Goal: Find specific page/section: Find specific page/section

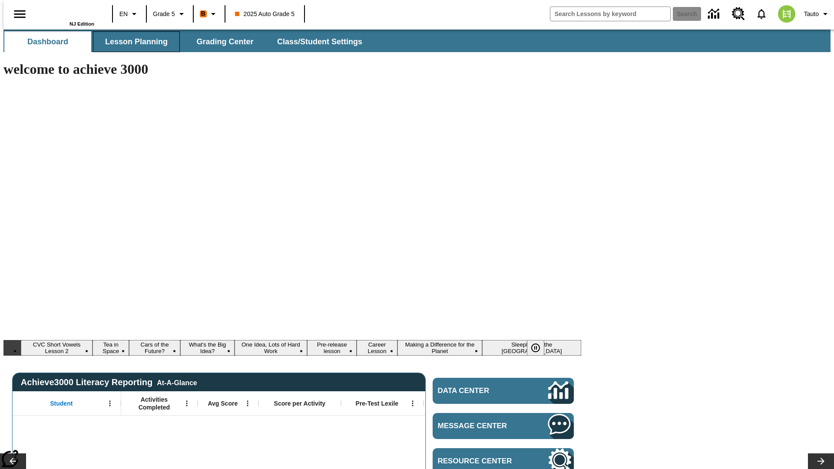
click at [133, 42] on span "Lesson Planning" at bounding box center [136, 42] width 63 height 10
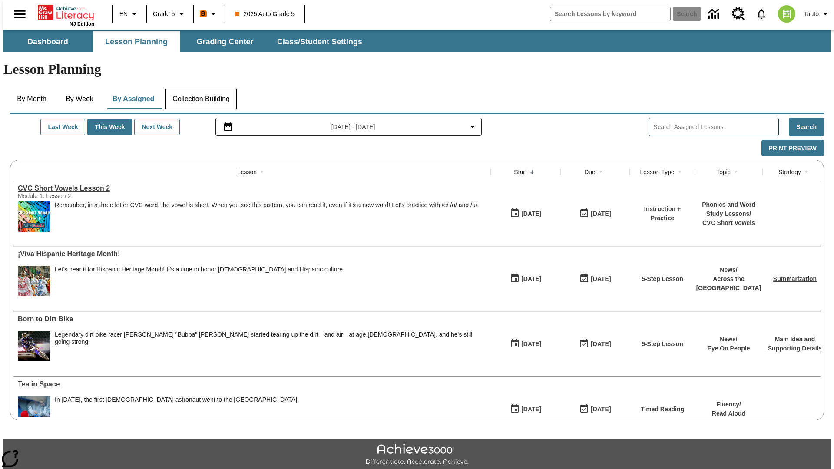
click at [200, 89] on button "Collection Building" at bounding box center [201, 99] width 71 height 21
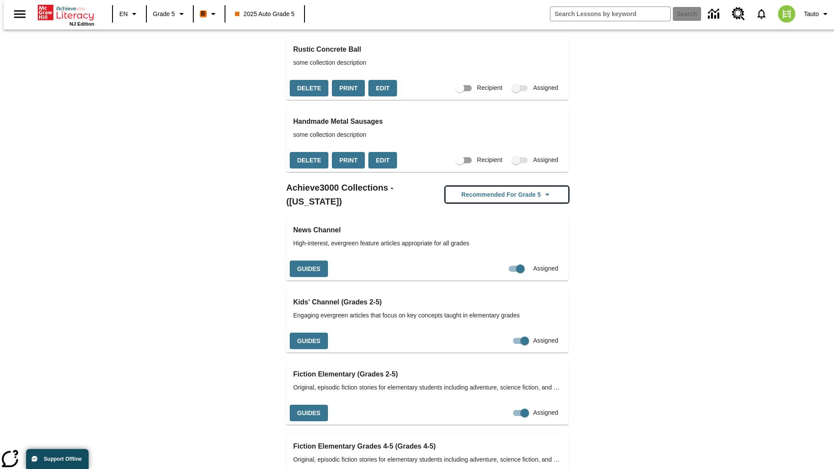
scroll to position [915, 0]
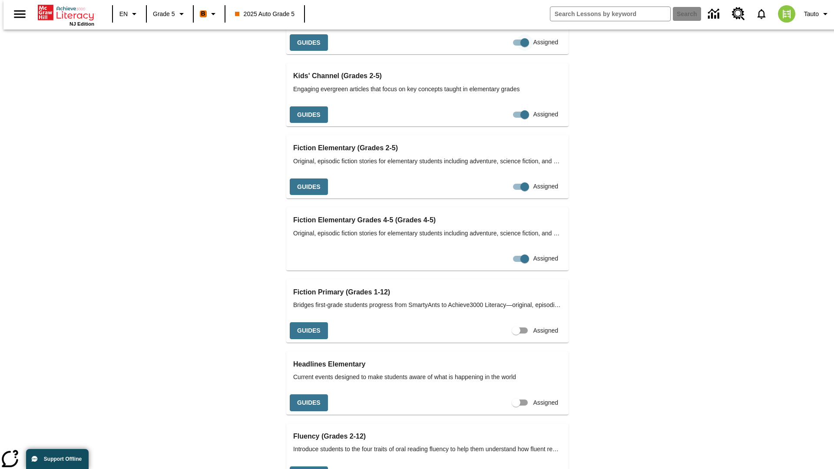
click at [500, 51] on input "Assigned" at bounding box center [525, 42] width 50 height 17
checkbox input "false"
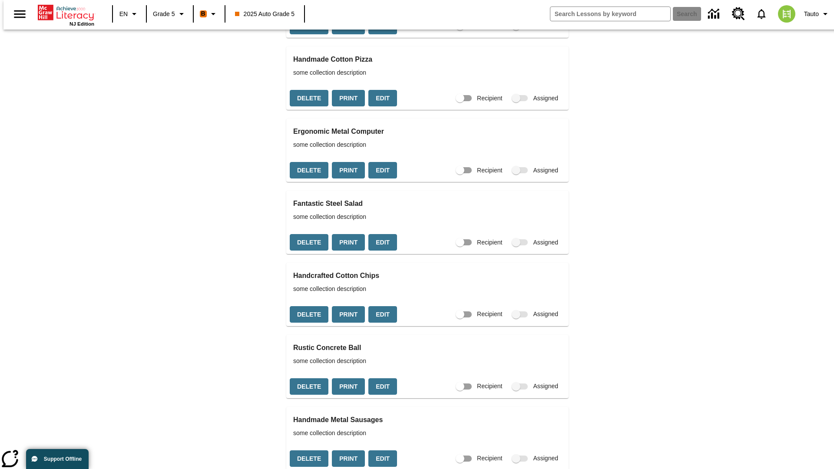
scroll to position [534, 0]
